Goal: Check status: Check status

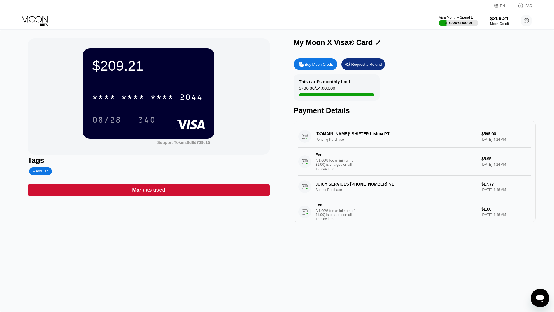
click at [540, 147] on div "$209.21 * * * * * * * * * * * * 2044 08/28 340 Support Token: 9d8d709c15 Tags A…" at bounding box center [277, 171] width 554 height 282
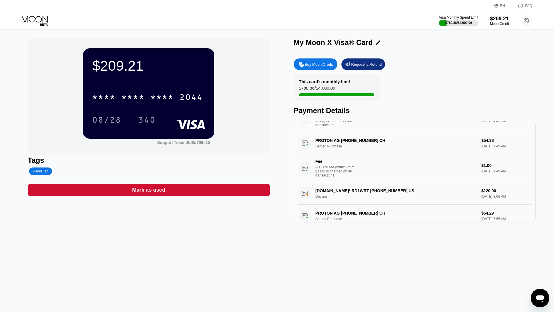
scroll to position [163, 0]
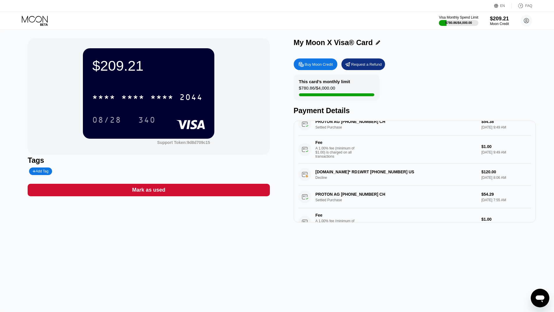
drag, startPoint x: 536, startPoint y: 189, endPoint x: 536, endPoint y: 181, distance: 7.9
click at [536, 181] on div "$209.21 * * * * * * * * * * * * 2044 08/28 340 Support Token: 9d8d709c15 Tags A…" at bounding box center [277, 171] width 554 height 282
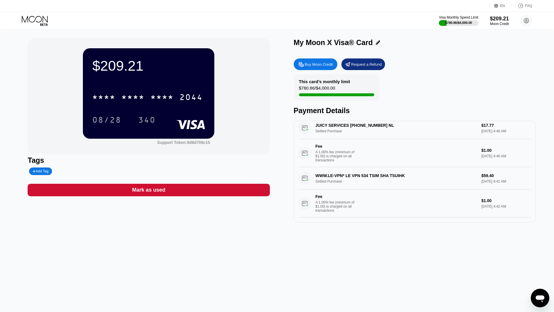
scroll to position [0, 0]
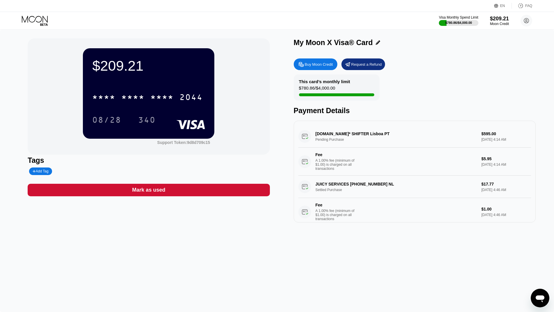
click at [43, 22] on icon at bounding box center [35, 19] width 26 height 7
